Goal: Check status: Check status

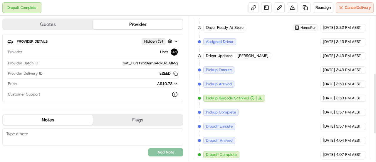
scroll to position [28, 0]
